Goal: Task Accomplishment & Management: Manage account settings

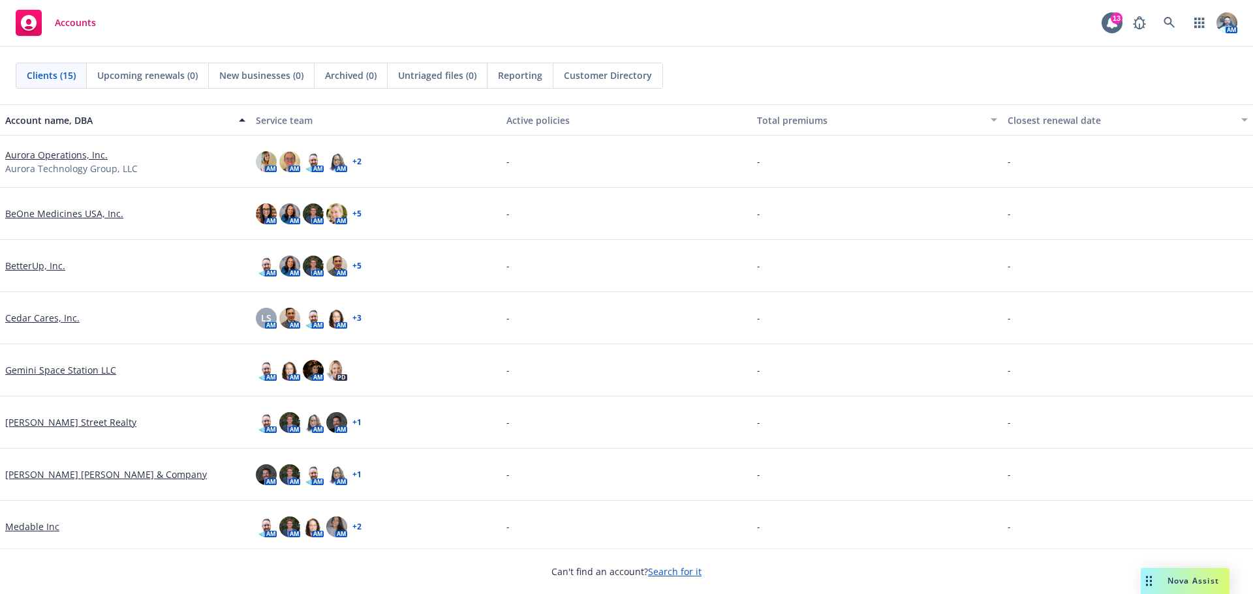
click at [84, 157] on link "Aurora Operations, Inc." at bounding box center [56, 155] width 102 height 14
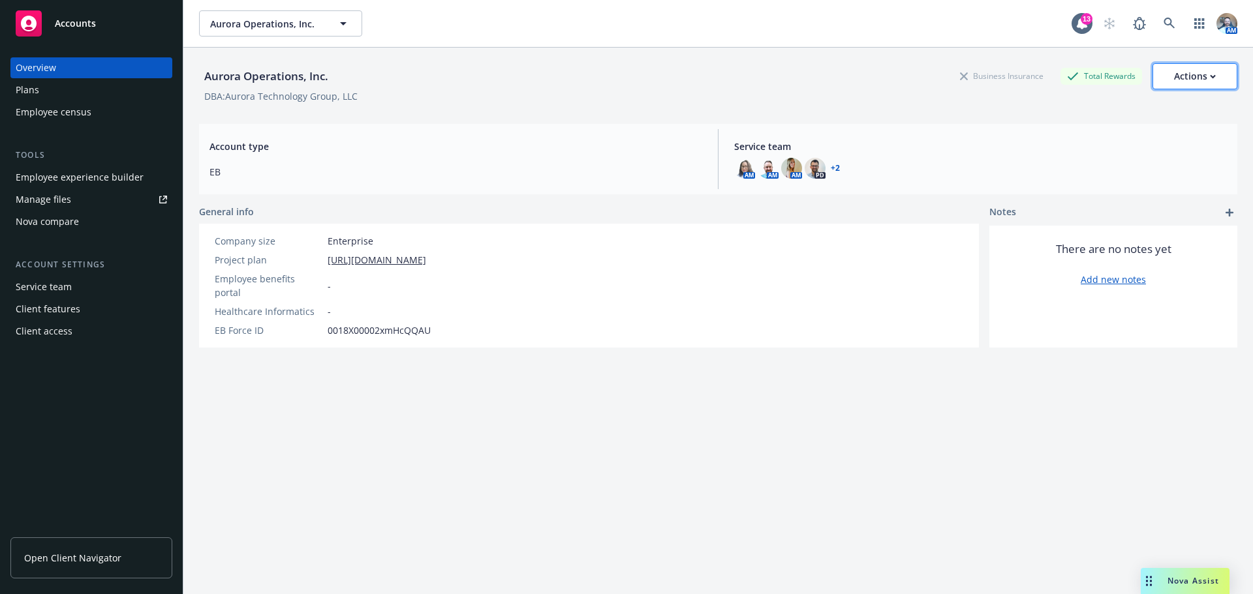
click at [1196, 72] on div "Actions" at bounding box center [1195, 76] width 42 height 25
click at [94, 175] on div "Employee experience builder" at bounding box center [80, 177] width 128 height 21
click at [1182, 61] on div "Aurora Operations, Inc. Business Insurance Total Rewards Actions DBA: Aurora Te…" at bounding box center [718, 81] width 1038 height 66
click at [1180, 64] on div "Actions" at bounding box center [1195, 76] width 42 height 25
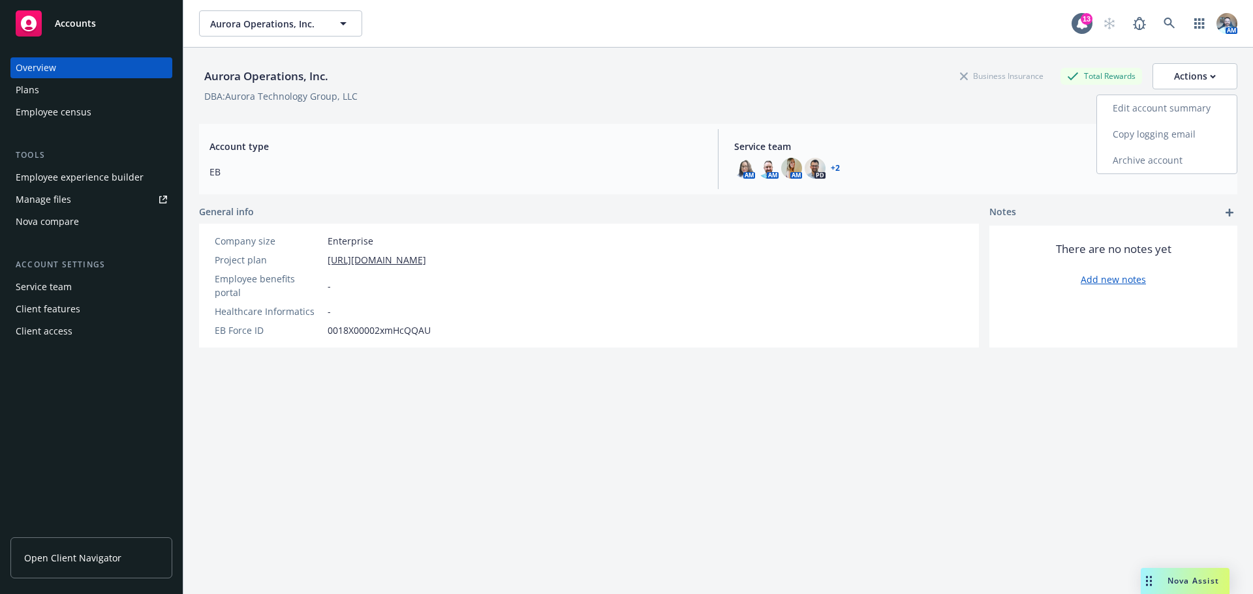
click at [1169, 104] on link "Edit account summary" at bounding box center [1167, 108] width 140 height 26
select select "US"
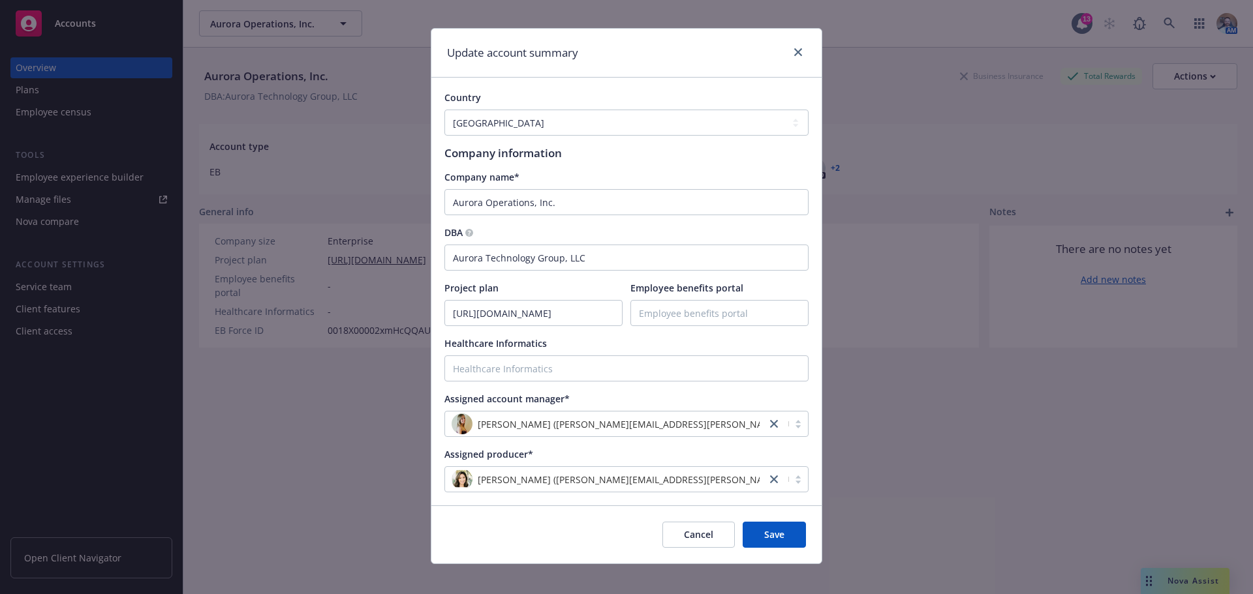
scroll to position [25, 0]
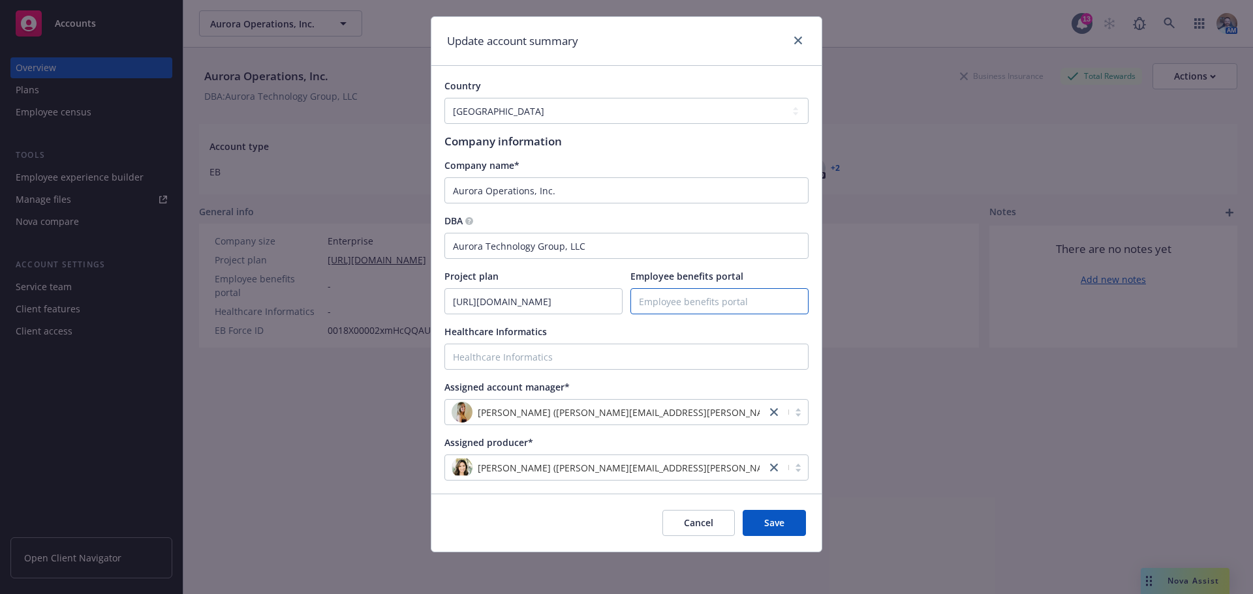
click at [684, 304] on input "Employee benefits portal" at bounding box center [719, 301] width 177 height 25
paste input "[URL][DOMAIN_NAME]"
type input "[URL][DOMAIN_NAME]"
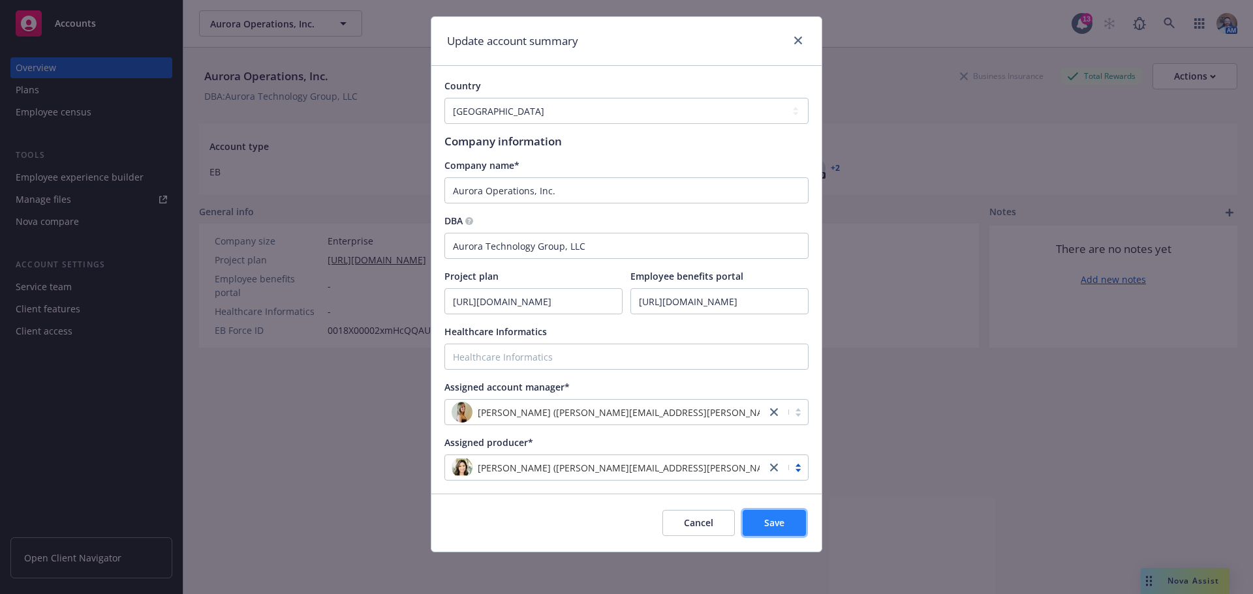
click at [777, 511] on button "Save" at bounding box center [773, 523] width 63 height 26
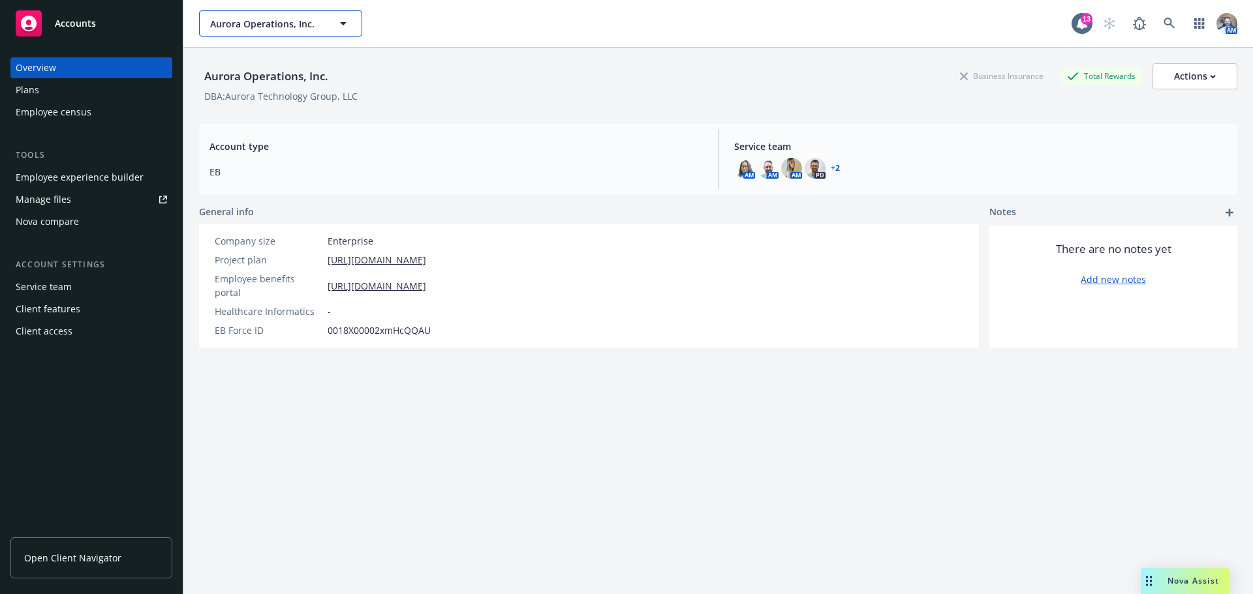
click at [254, 20] on span "Aurora Operations, Inc." at bounding box center [266, 24] width 113 height 14
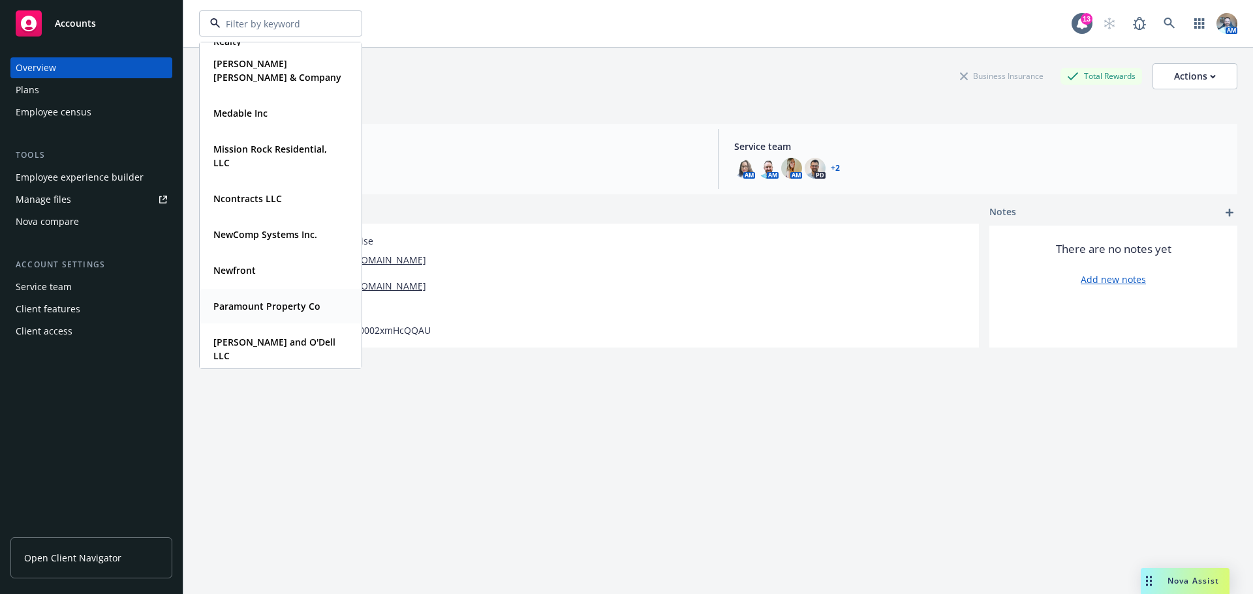
scroll to position [339, 0]
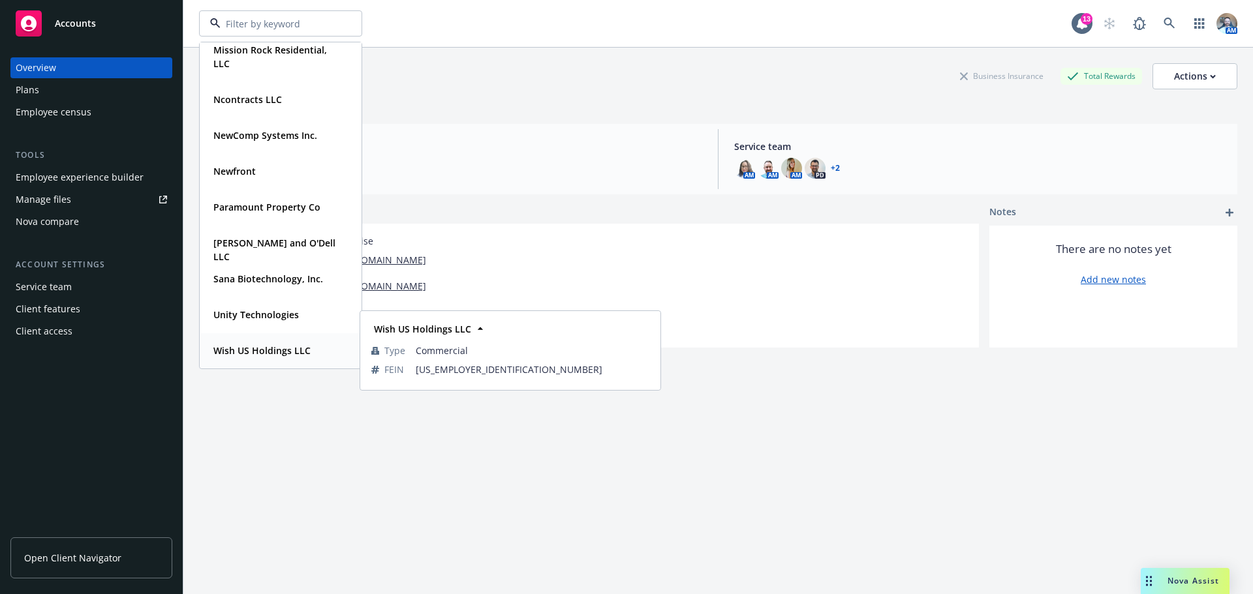
click at [266, 346] on strong "Wish US Holdings LLC" at bounding box center [261, 350] width 97 height 12
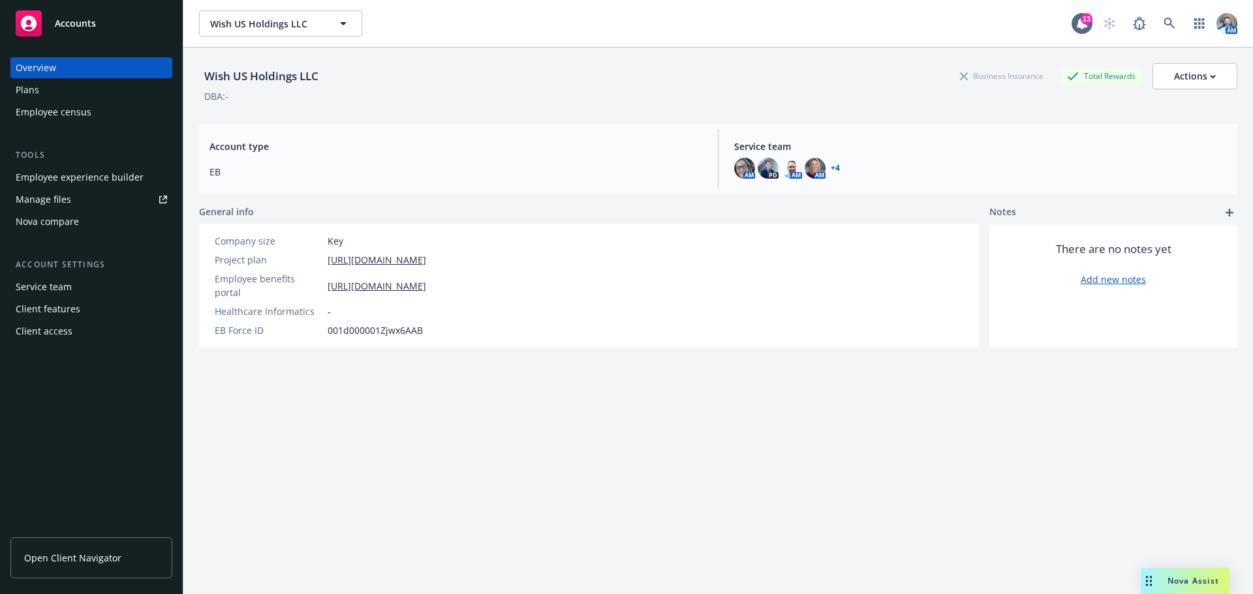
click at [42, 198] on div "Manage files" at bounding box center [43, 199] width 55 height 21
click at [296, 19] on span "Wish US Holdings LLC" at bounding box center [266, 24] width 113 height 14
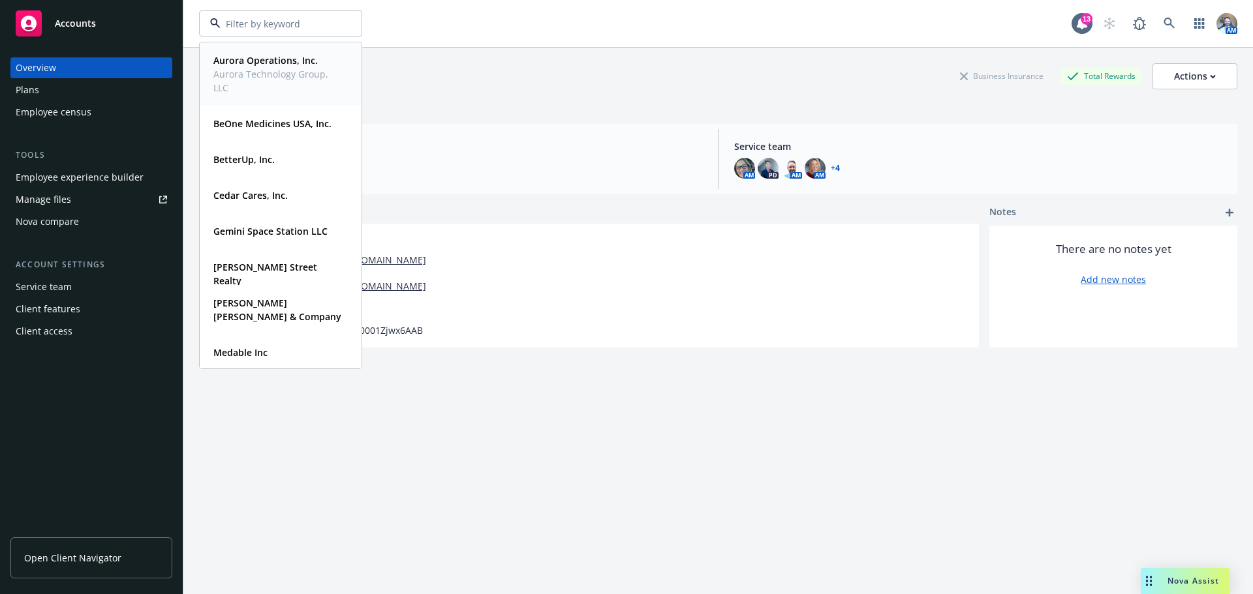
click at [258, 53] on div "Aurora Operations, Inc. Aurora Technology Group, LLC" at bounding box center [278, 74] width 140 height 46
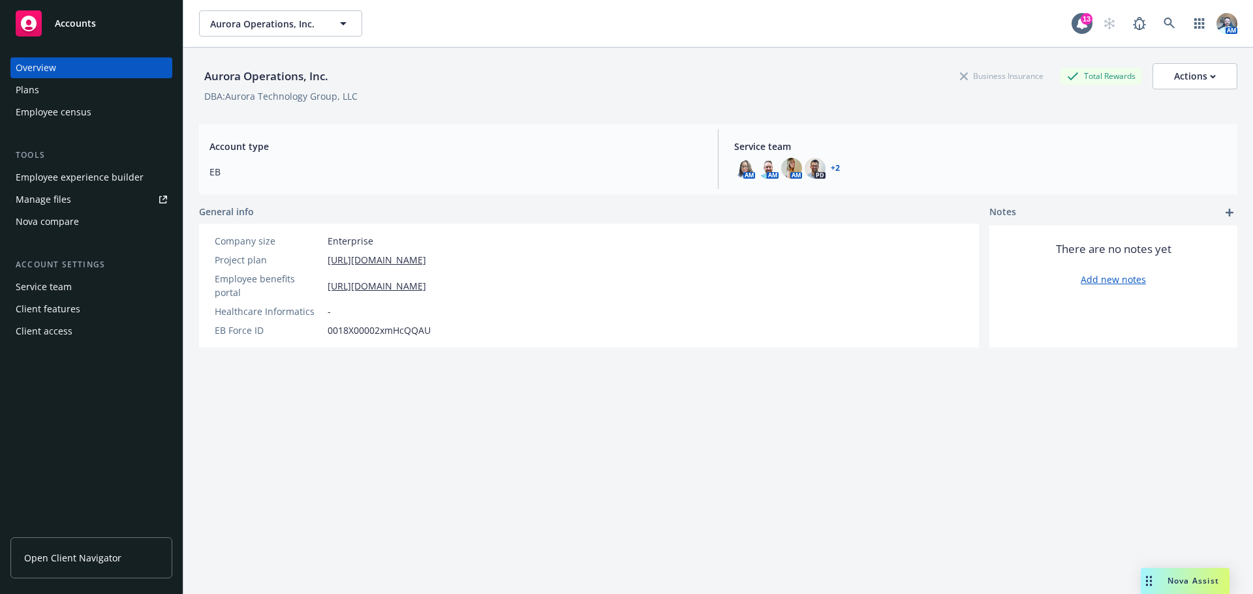
click at [65, 85] on div "Plans" at bounding box center [91, 90] width 151 height 21
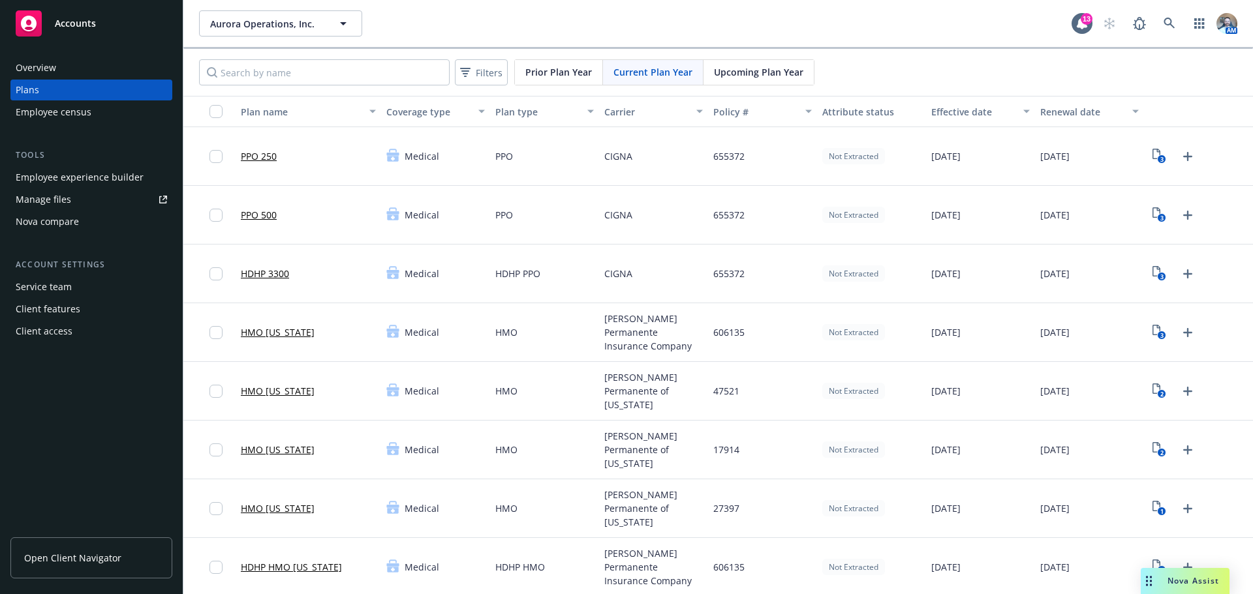
click at [750, 79] on div "Upcoming Plan Year" at bounding box center [758, 72] width 110 height 25
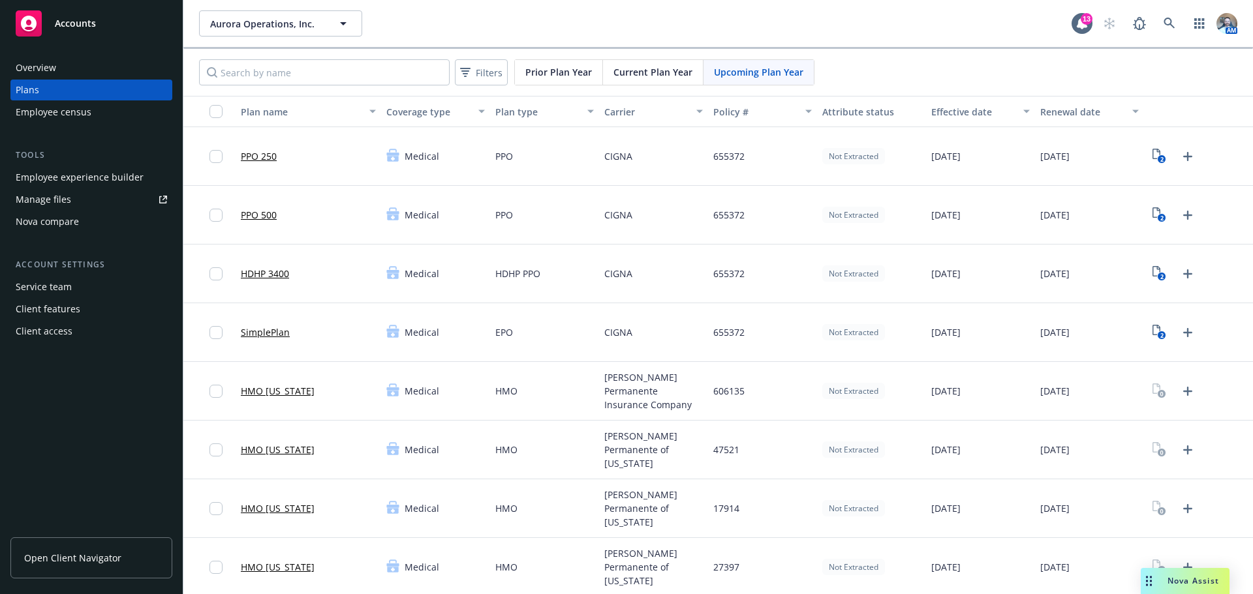
click at [271, 273] on link "HDHP 3400" at bounding box center [265, 274] width 48 height 14
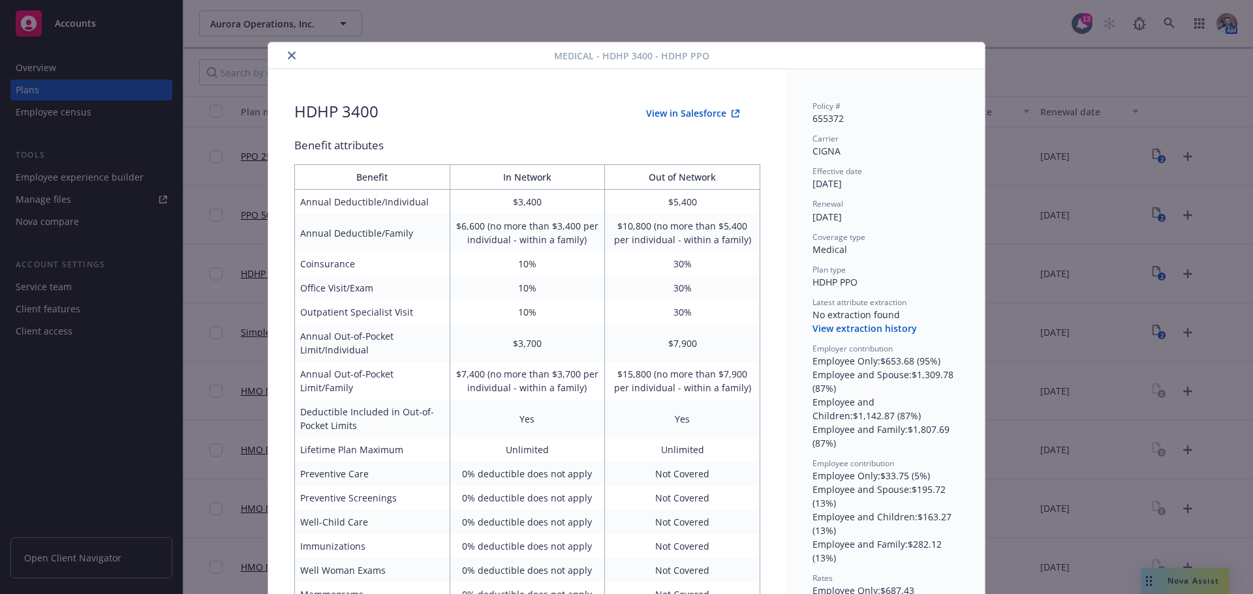
scroll to position [39, 0]
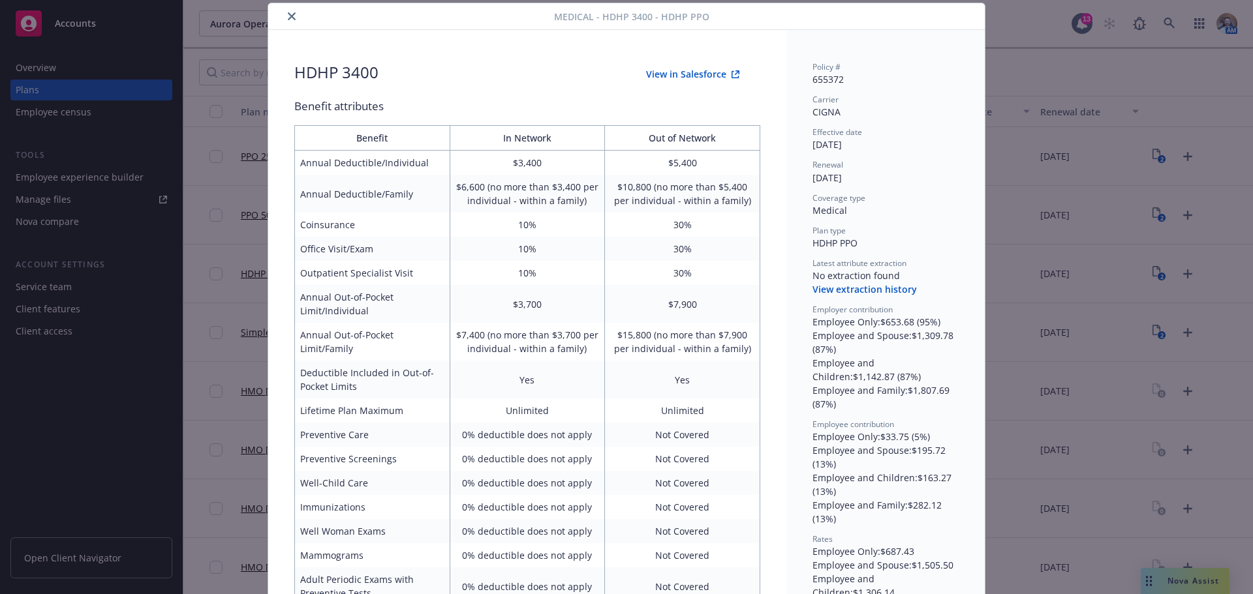
click at [1152, 222] on div "Medical - HDHP 3400 - HDHP PPO HDHP 3400 View in Salesforce Benefit attributes …" at bounding box center [626, 297] width 1253 height 594
click at [297, 12] on div at bounding box center [413, 16] width 281 height 16
click at [293, 14] on button "close" at bounding box center [292, 16] width 16 height 16
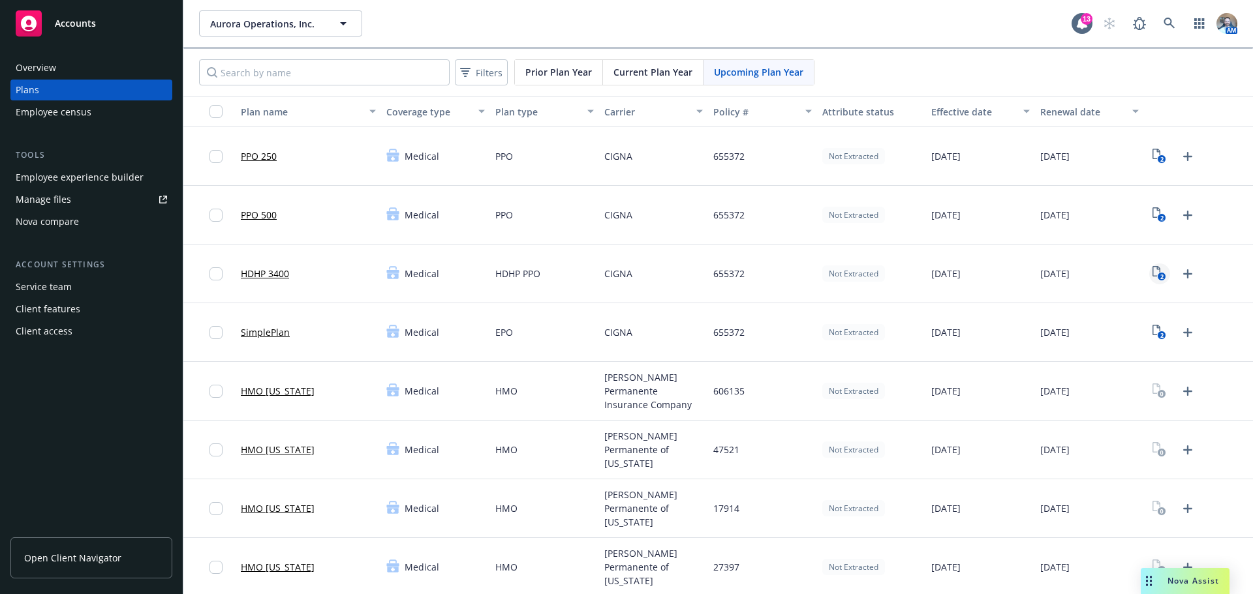
click at [1152, 266] on icon "2" at bounding box center [1159, 273] width 14 height 15
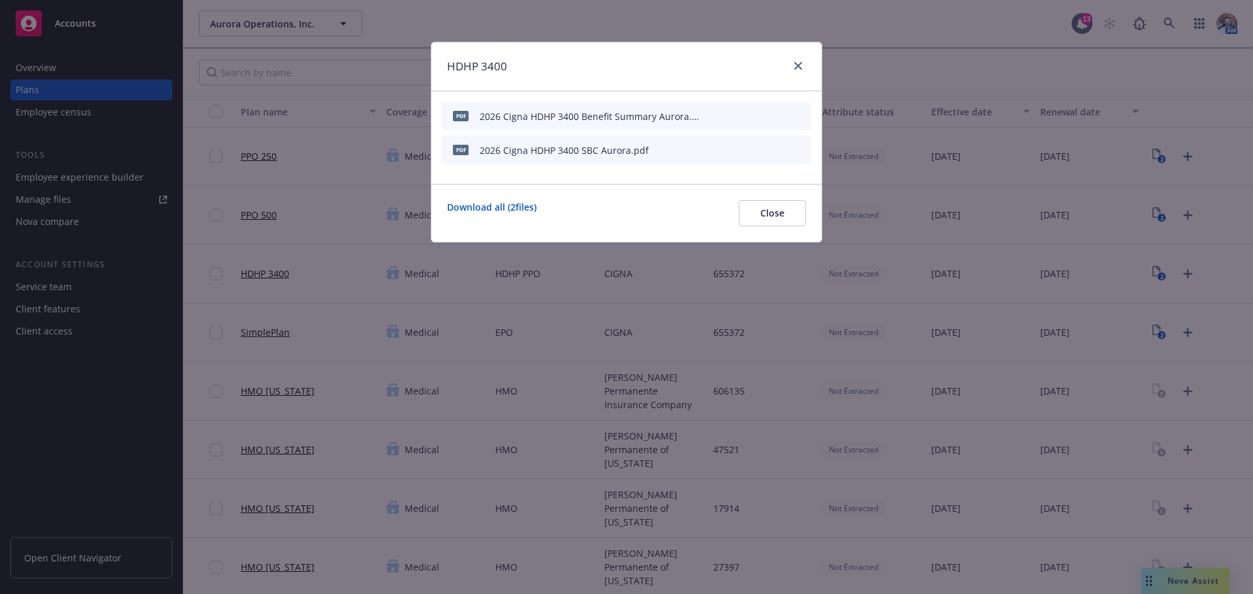
click at [778, 115] on icon "preview file" at bounding box center [778, 115] width 12 height 9
click at [779, 152] on icon "preview file" at bounding box center [778, 149] width 12 height 9
click at [793, 63] on link "close" at bounding box center [798, 66] width 16 height 16
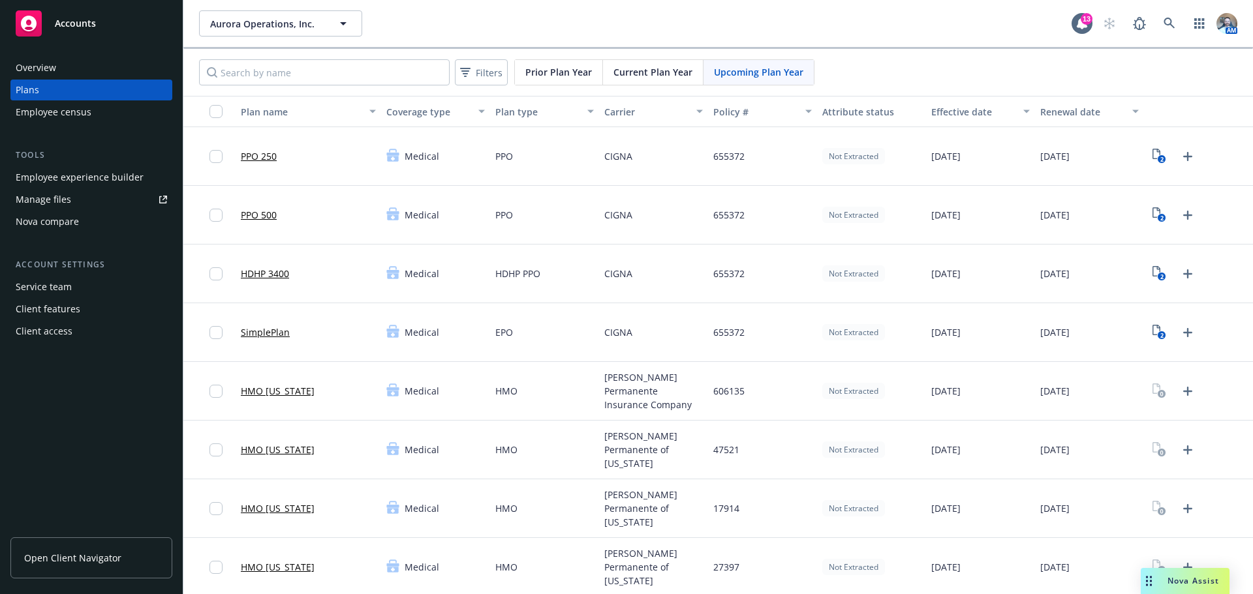
click at [658, 69] on span "Current Plan Year" at bounding box center [652, 72] width 79 height 14
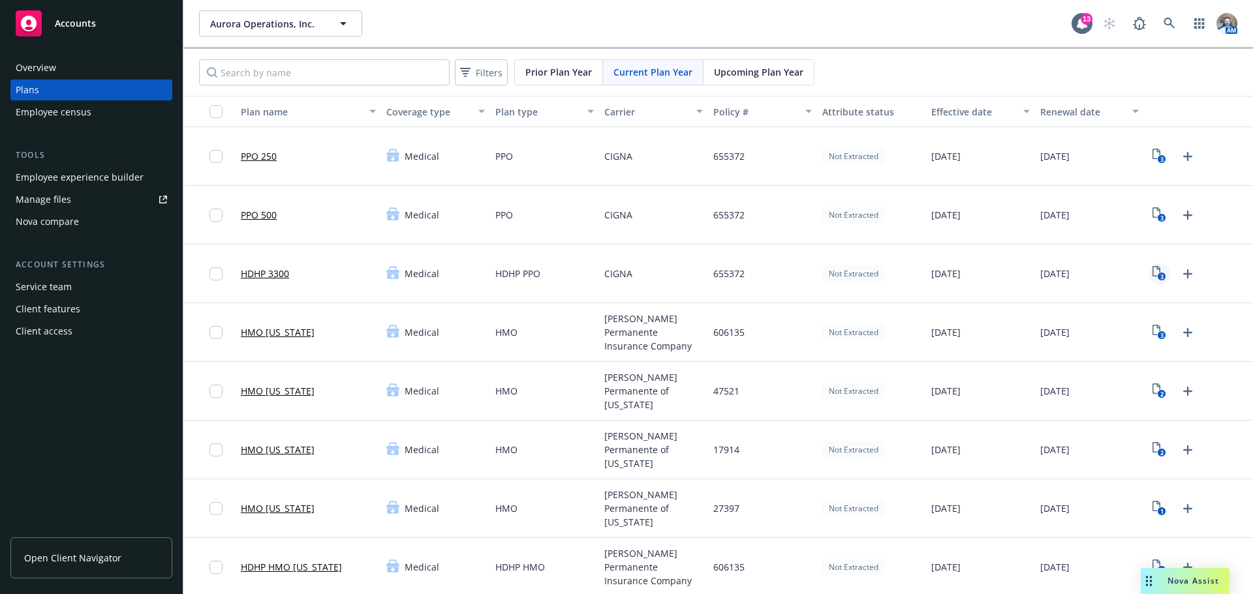
click at [1157, 266] on icon "3" at bounding box center [1159, 273] width 14 height 15
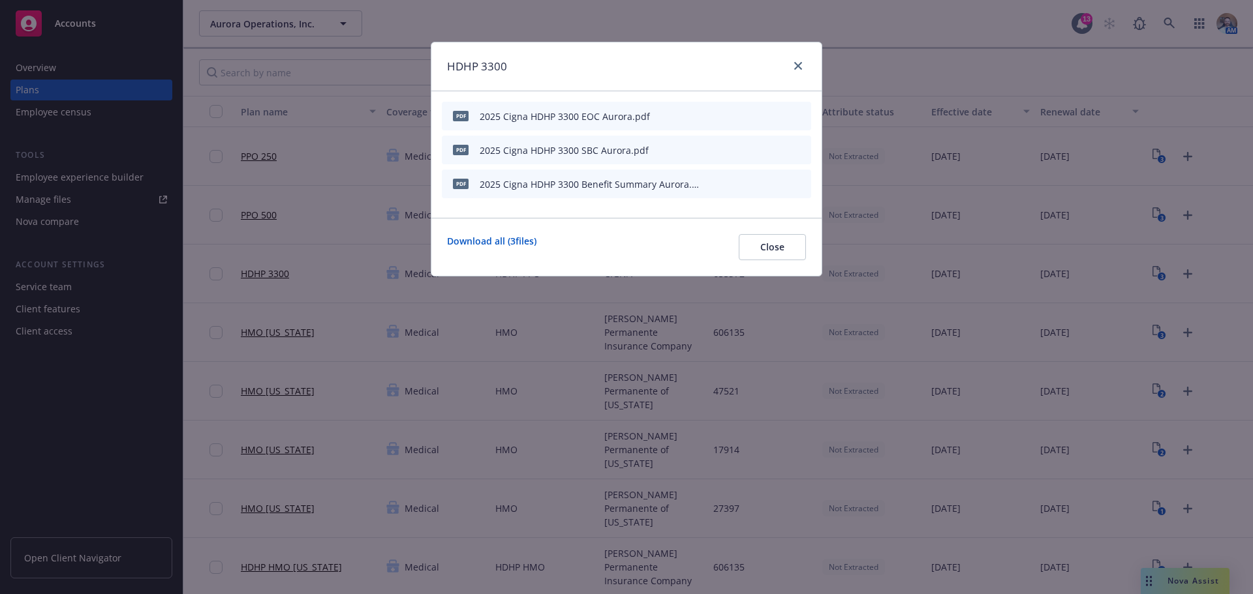
click at [778, 150] on icon "preview file" at bounding box center [778, 149] width 12 height 9
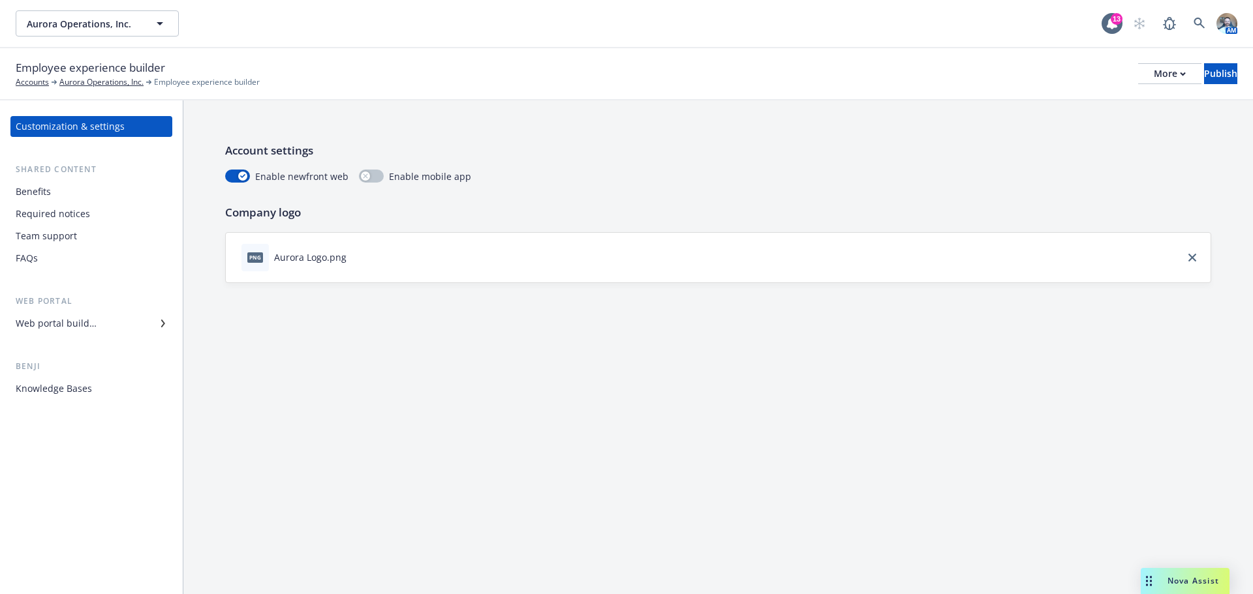
click at [52, 186] on div "Benefits" at bounding box center [91, 191] width 151 height 21
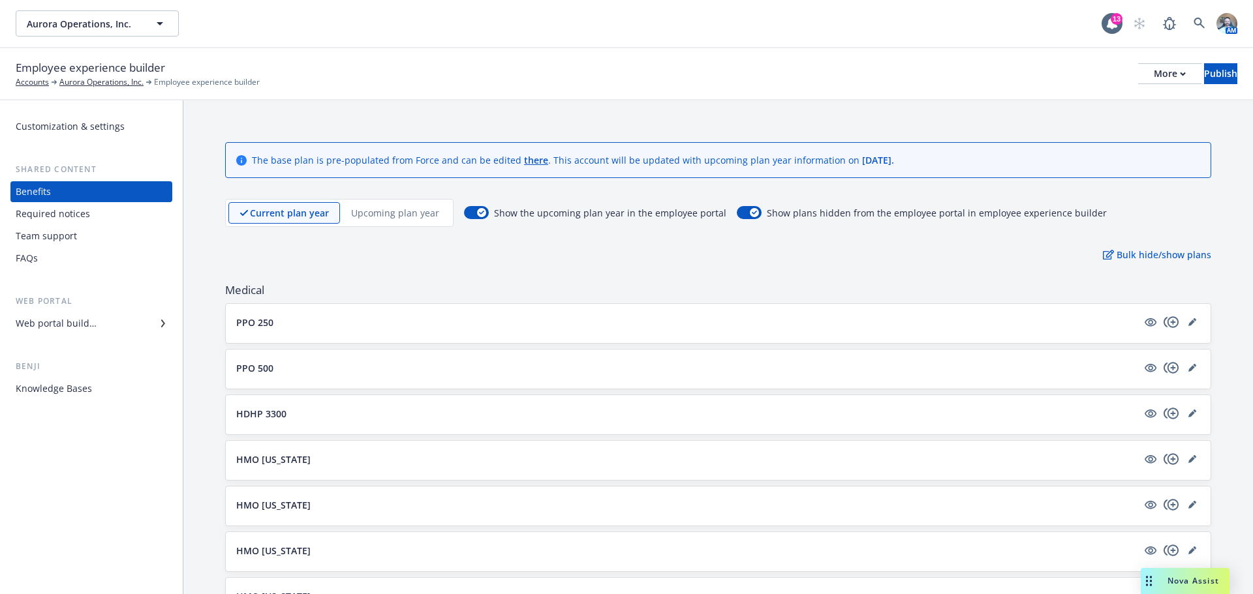
click at [422, 219] on p "Upcoming plan year" at bounding box center [395, 213] width 88 height 14
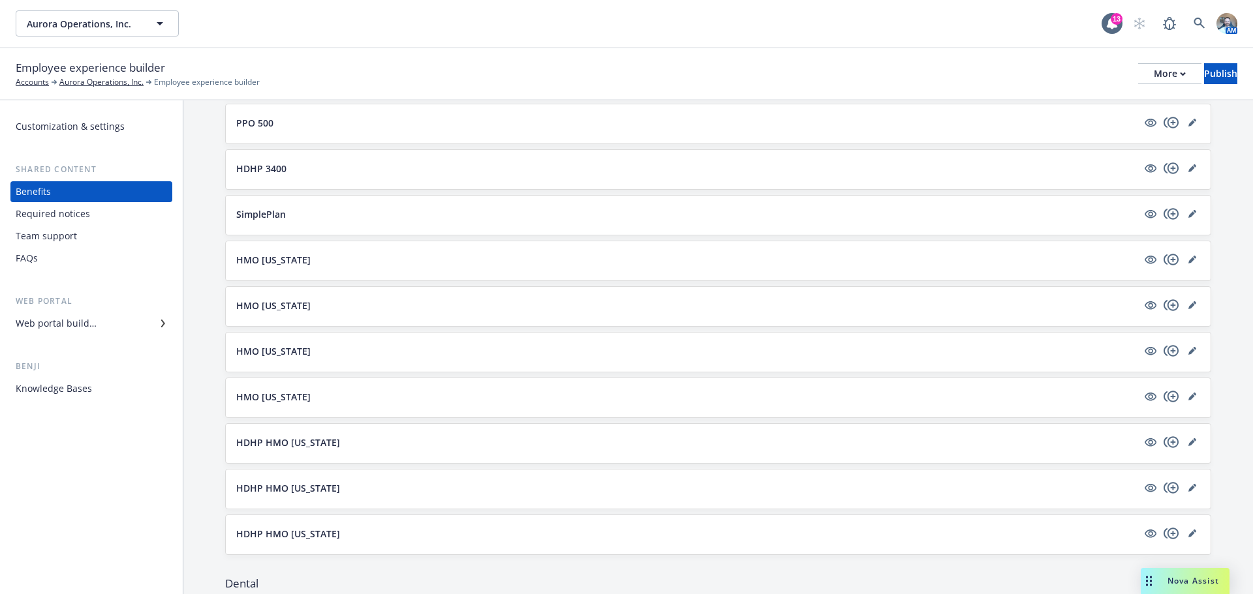
scroll to position [261, 0]
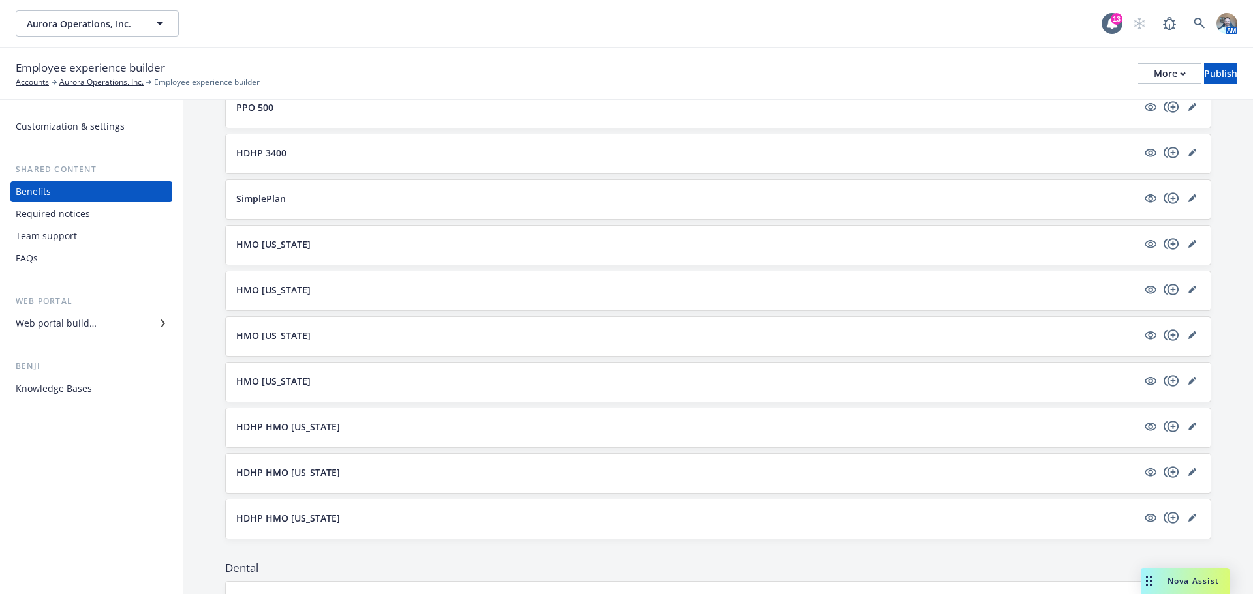
click at [276, 249] on p "HMO [US_STATE]" at bounding box center [273, 244] width 74 height 14
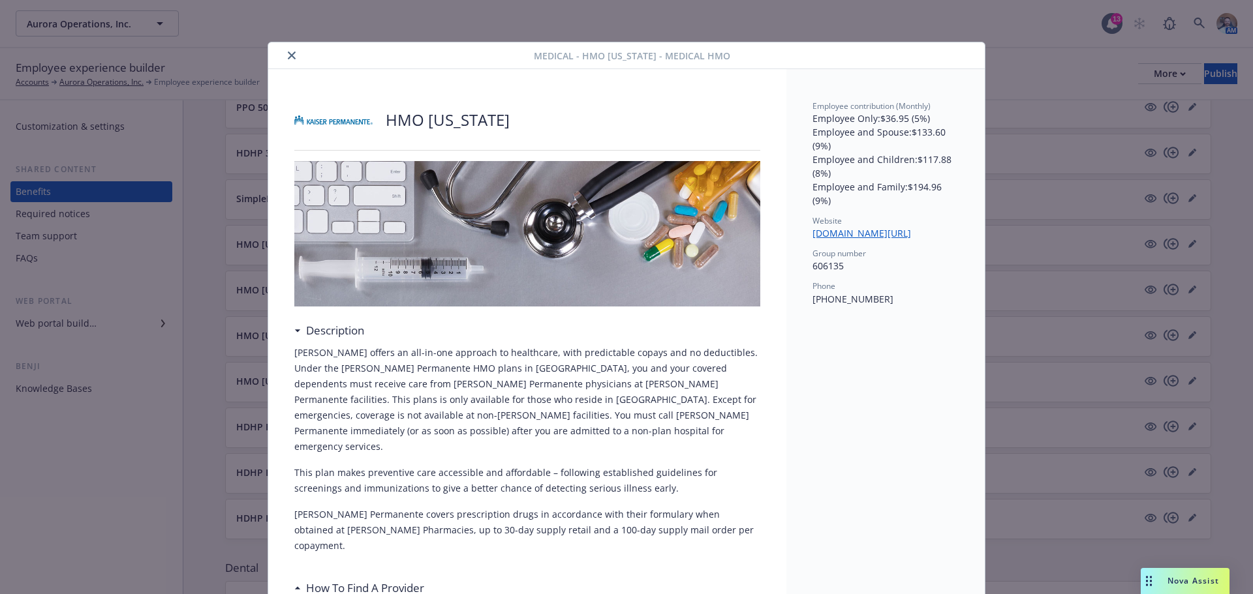
click at [301, 55] on div at bounding box center [403, 56] width 260 height 16
click at [276, 59] on div at bounding box center [403, 56] width 260 height 16
click at [288, 57] on icon "close" at bounding box center [292, 56] width 8 height 8
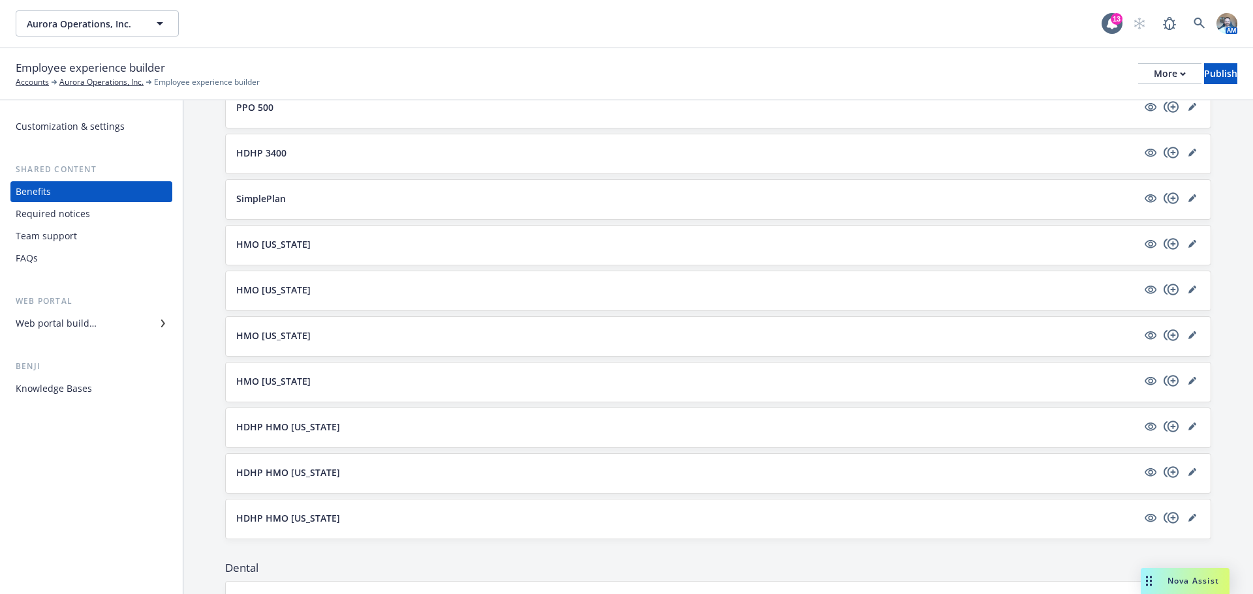
click at [274, 374] on p "HMO [US_STATE]" at bounding box center [273, 381] width 74 height 14
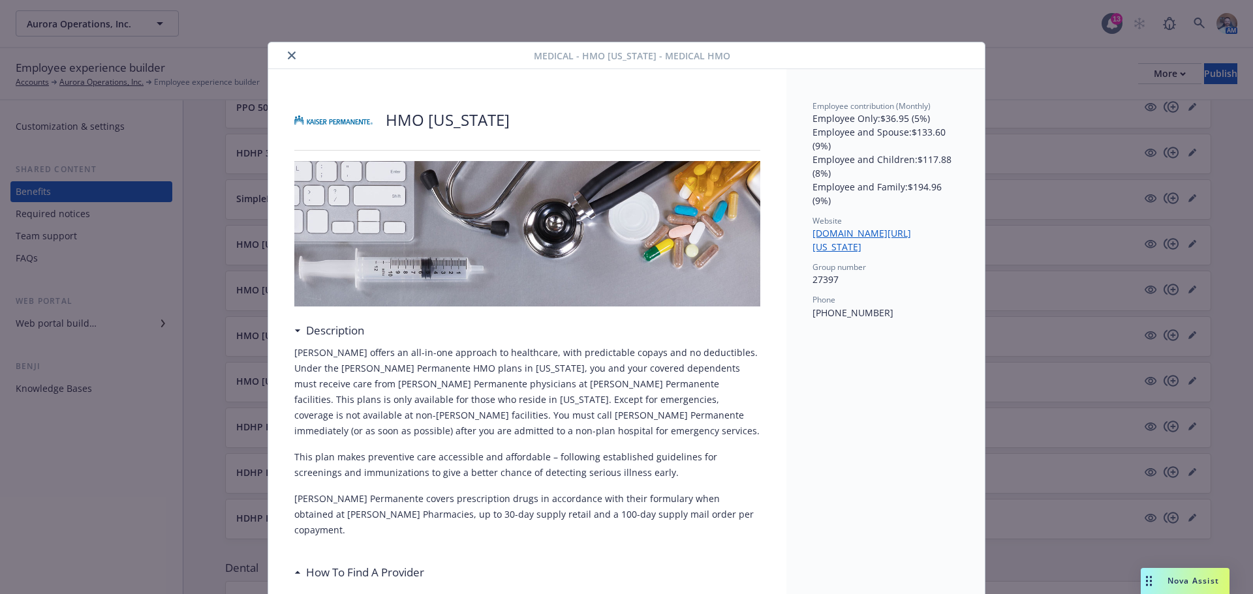
click at [290, 56] on icon "close" at bounding box center [292, 56] width 8 height 8
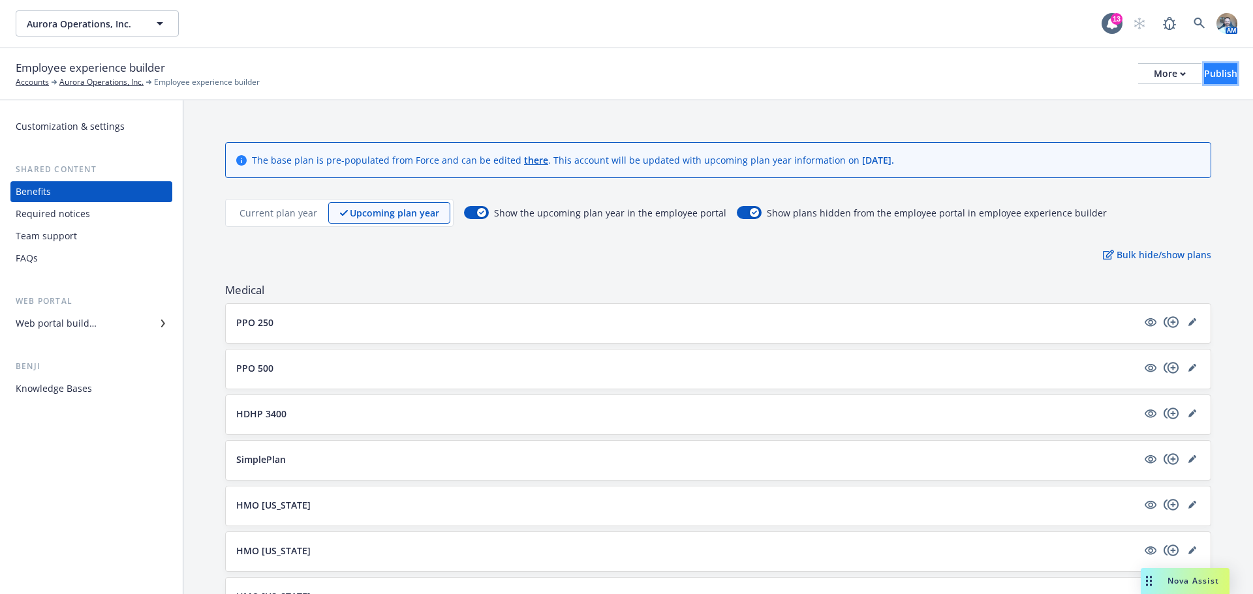
click at [1211, 67] on div "Publish" at bounding box center [1220, 74] width 33 height 20
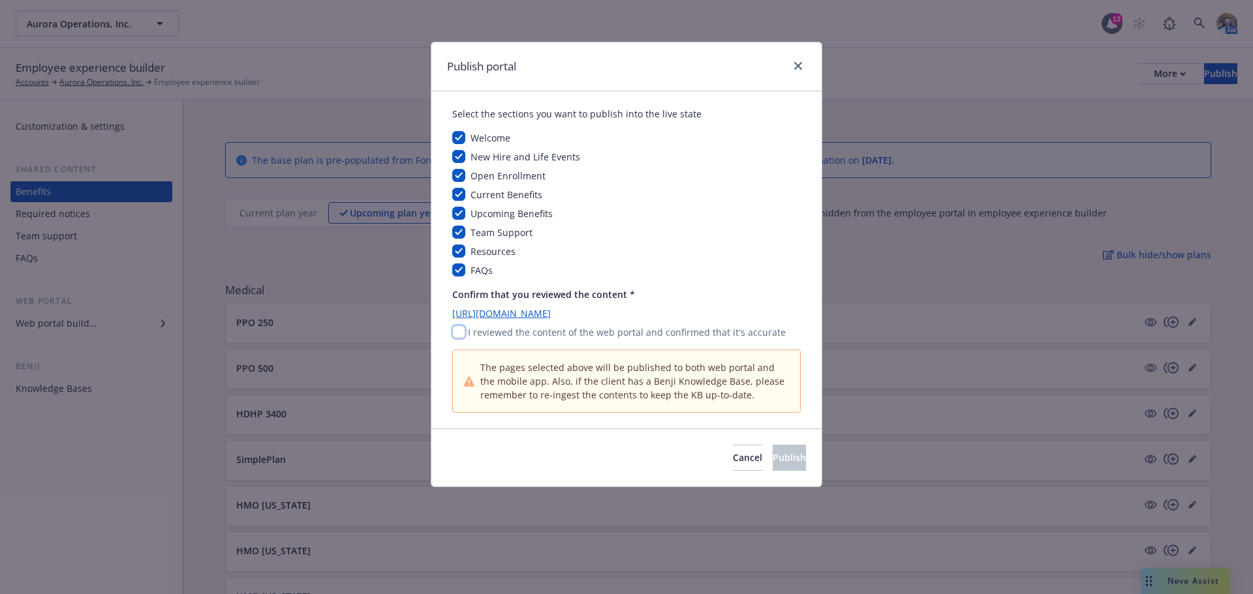
click at [457, 329] on input "checkbox" at bounding box center [458, 332] width 13 height 13
checkbox input "true"
click at [773, 466] on button "Publish" at bounding box center [788, 458] width 33 height 26
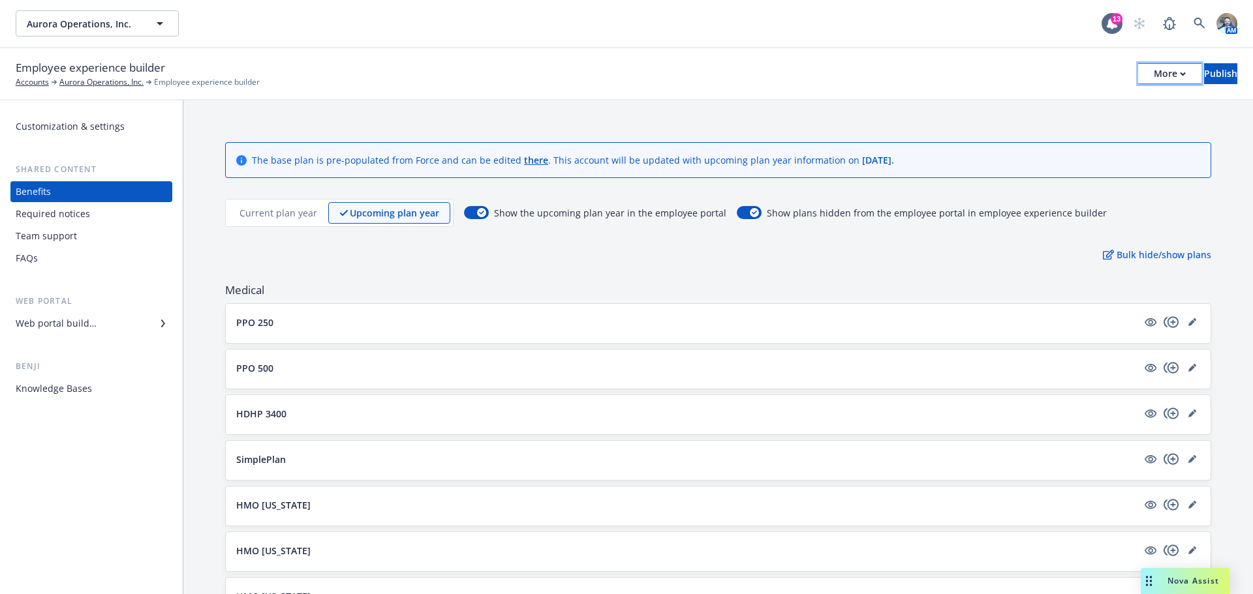
click at [1156, 75] on button "More" at bounding box center [1169, 73] width 63 height 21
click at [1016, 128] on link "Copy portal link" at bounding box center [1061, 129] width 193 height 26
